Goal: Task Accomplishment & Management: Complete application form

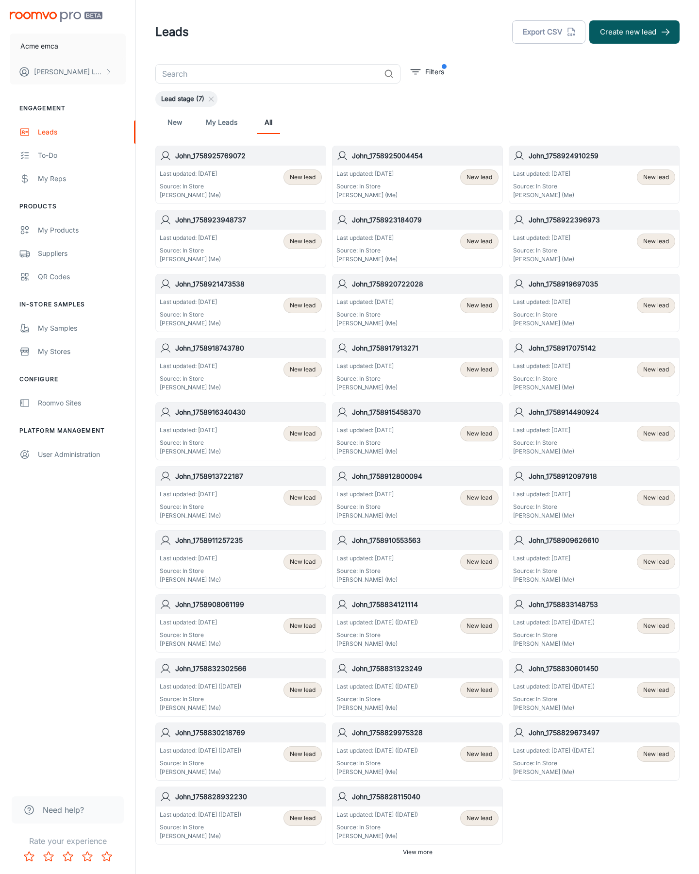
click at [635, 32] on button "Create new lead" at bounding box center [635, 31] width 90 height 23
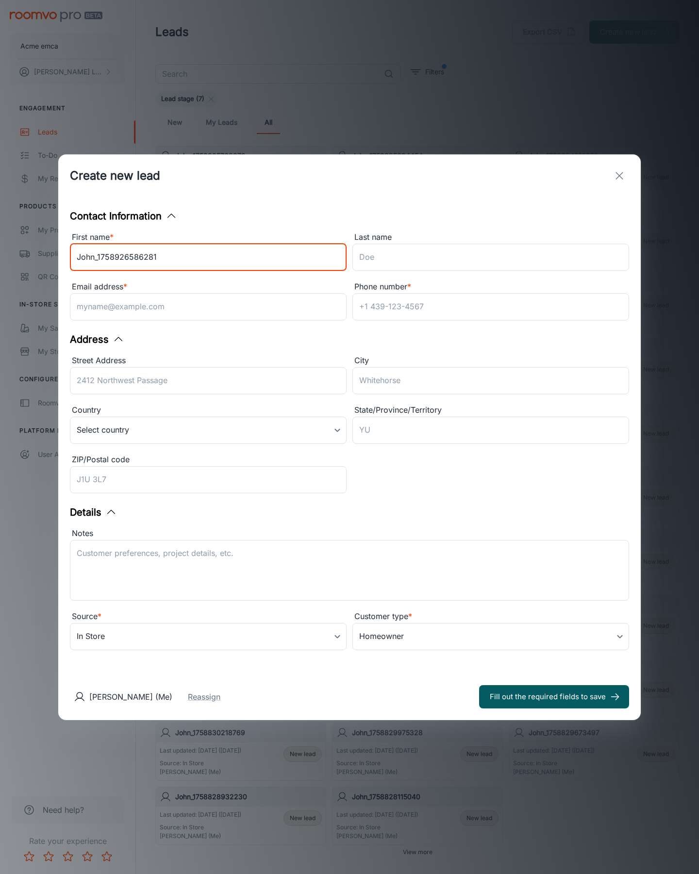
type input "John_1758926586281"
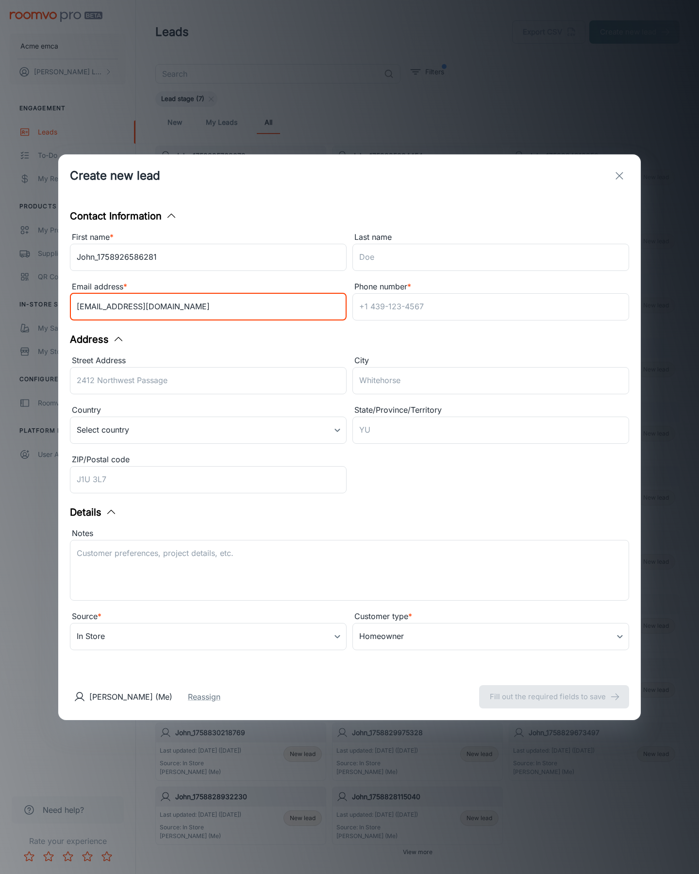
type input "[EMAIL_ADDRESS][DOMAIN_NAME]"
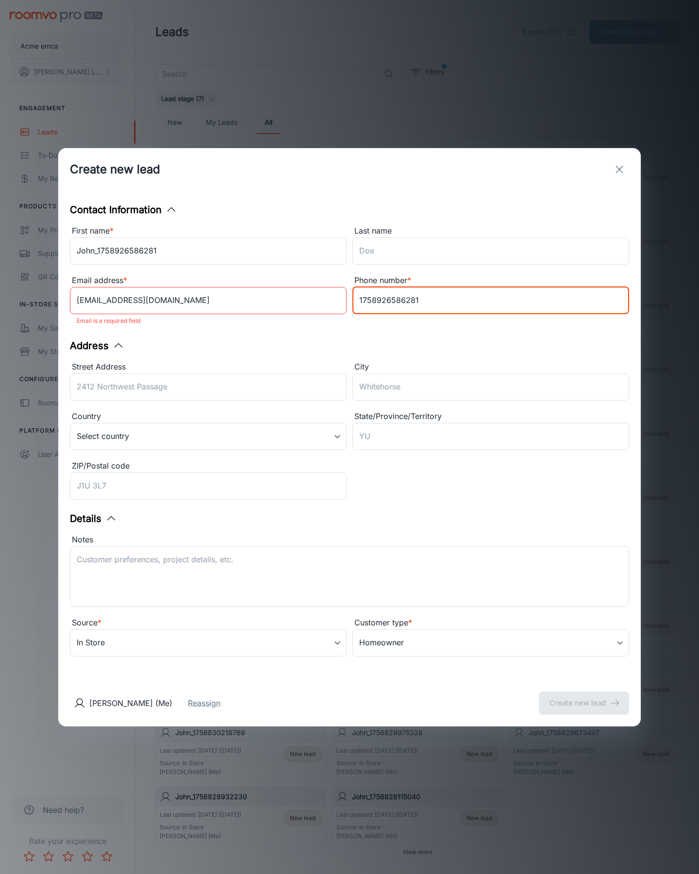
type input "1758926586281"
click at [584, 697] on button "Create new lead" at bounding box center [584, 703] width 90 height 23
